Goal: Task Accomplishment & Management: Use online tool/utility

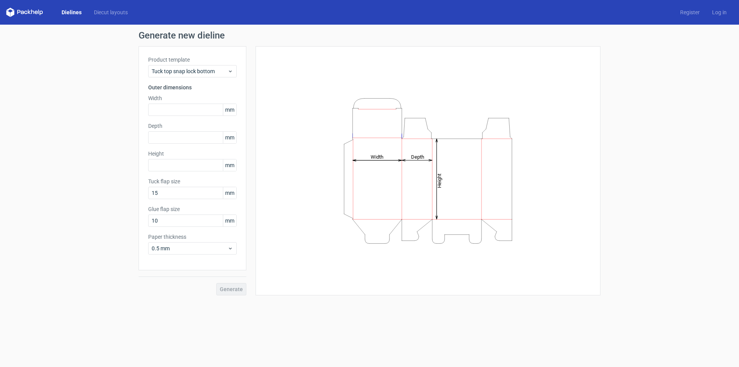
click at [232, 109] on span "mm" at bounding box center [229, 110] width 13 height 12
click at [189, 107] on input "text" at bounding box center [192, 110] width 88 height 12
type input "124"
click at [255, 134] on div "Height Depth Width" at bounding box center [427, 170] width 345 height 249
click at [156, 167] on input "text" at bounding box center [192, 165] width 88 height 12
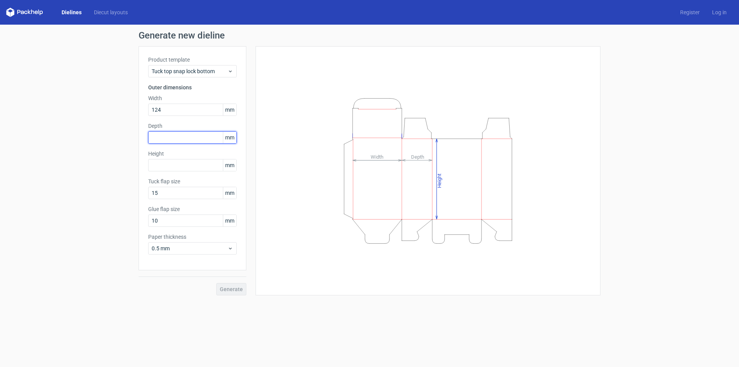
click at [159, 142] on input "text" at bounding box center [192, 137] width 88 height 12
drag, startPoint x: 159, startPoint y: 157, endPoint x: 159, endPoint y: 161, distance: 3.9
click at [159, 161] on div "Height mm" at bounding box center [192, 161] width 88 height 22
click at [159, 164] on input "text" at bounding box center [192, 165] width 88 height 12
type input "120"
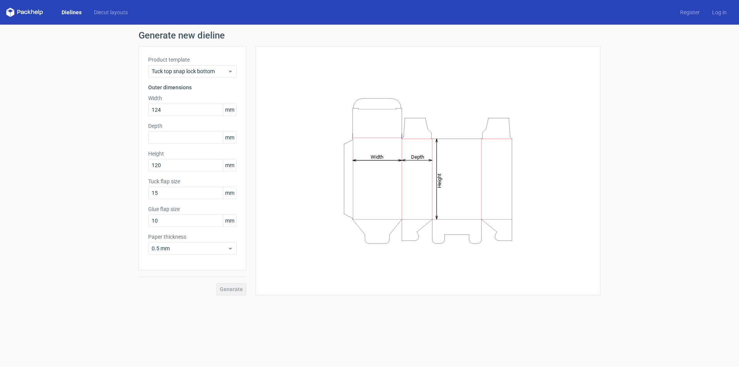
click at [302, 189] on div "Height Depth Width" at bounding box center [428, 171] width 326 height 230
click at [190, 139] on input "text" at bounding box center [192, 137] width 88 height 12
type input "45"
click at [304, 181] on div "Height Depth Width" at bounding box center [428, 171] width 326 height 230
click at [231, 245] on icon at bounding box center [230, 248] width 6 height 6
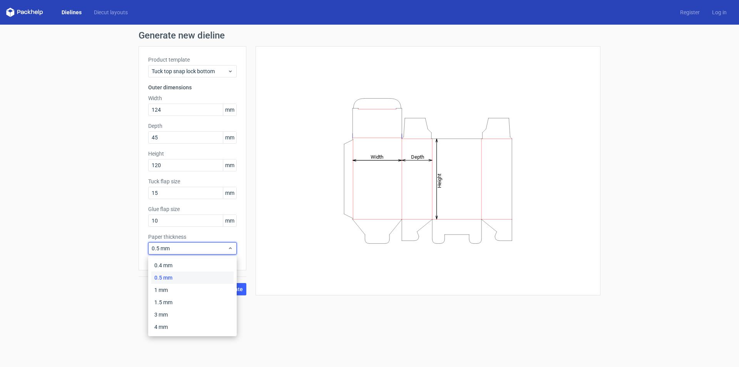
click at [214, 276] on div "0.5 mm" at bounding box center [192, 277] width 82 height 12
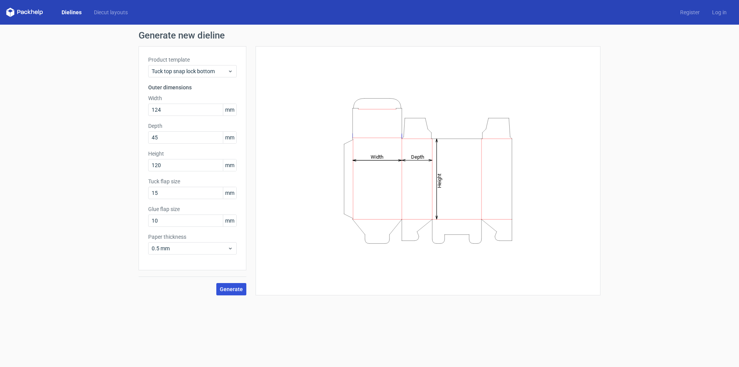
click at [236, 287] on span "Generate" at bounding box center [231, 288] width 23 height 5
click at [379, 112] on icon "Height Depth Width" at bounding box center [427, 171] width 231 height 154
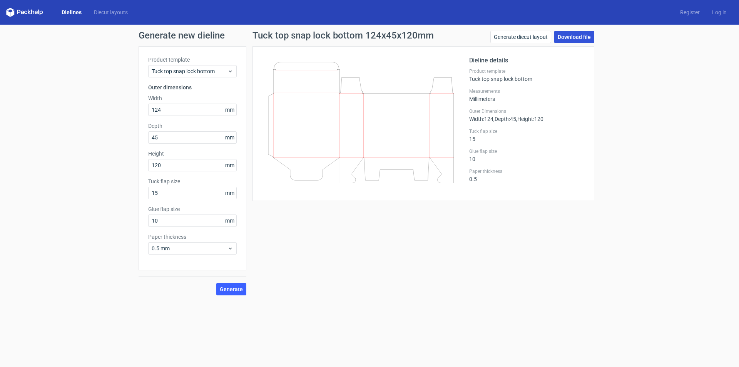
click at [592, 33] on link "Download file" at bounding box center [574, 37] width 40 height 12
click at [567, 34] on link "Download file" at bounding box center [574, 37] width 40 height 12
click at [524, 35] on link "Generate diecut layout" at bounding box center [520, 37] width 61 height 12
